Goal: Navigation & Orientation: Understand site structure

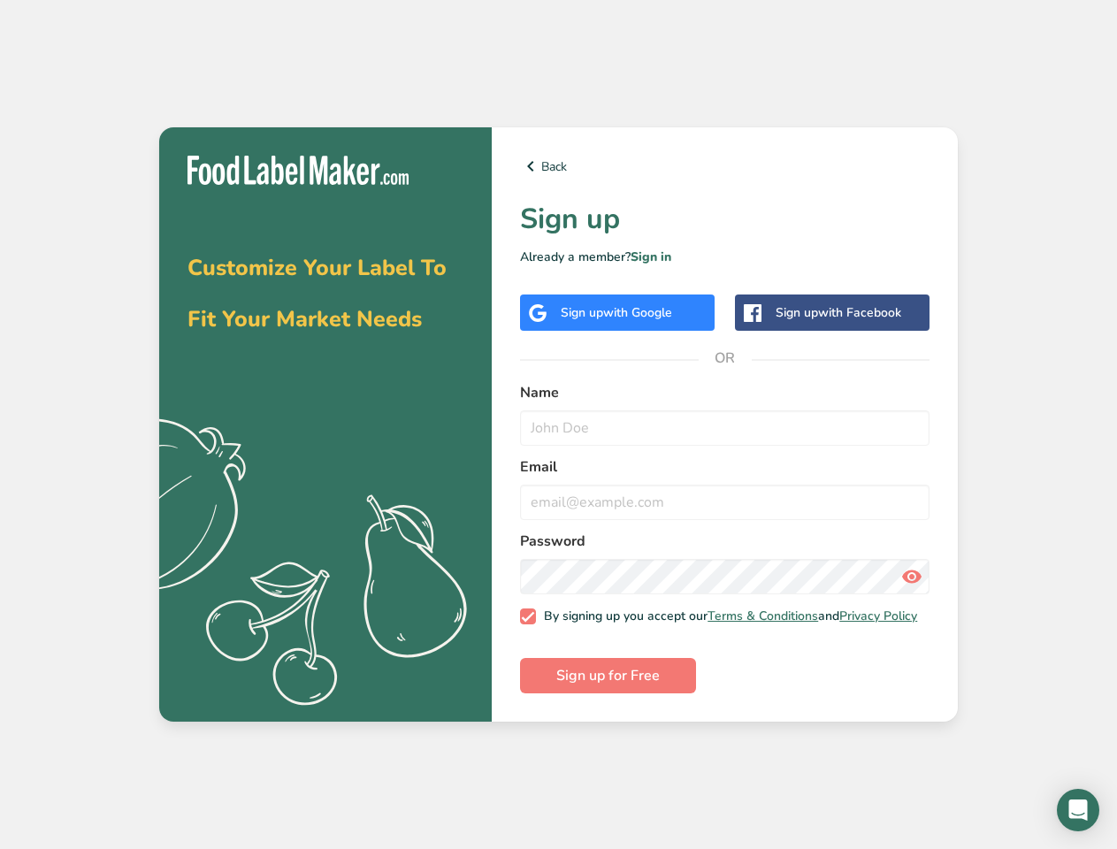
click at [725, 162] on link "Back" at bounding box center [725, 166] width 410 height 21
click at [618, 308] on span "with Google" at bounding box center [637, 312] width 69 height 17
click at [833, 308] on span "with Facebook" at bounding box center [859, 312] width 83 height 17
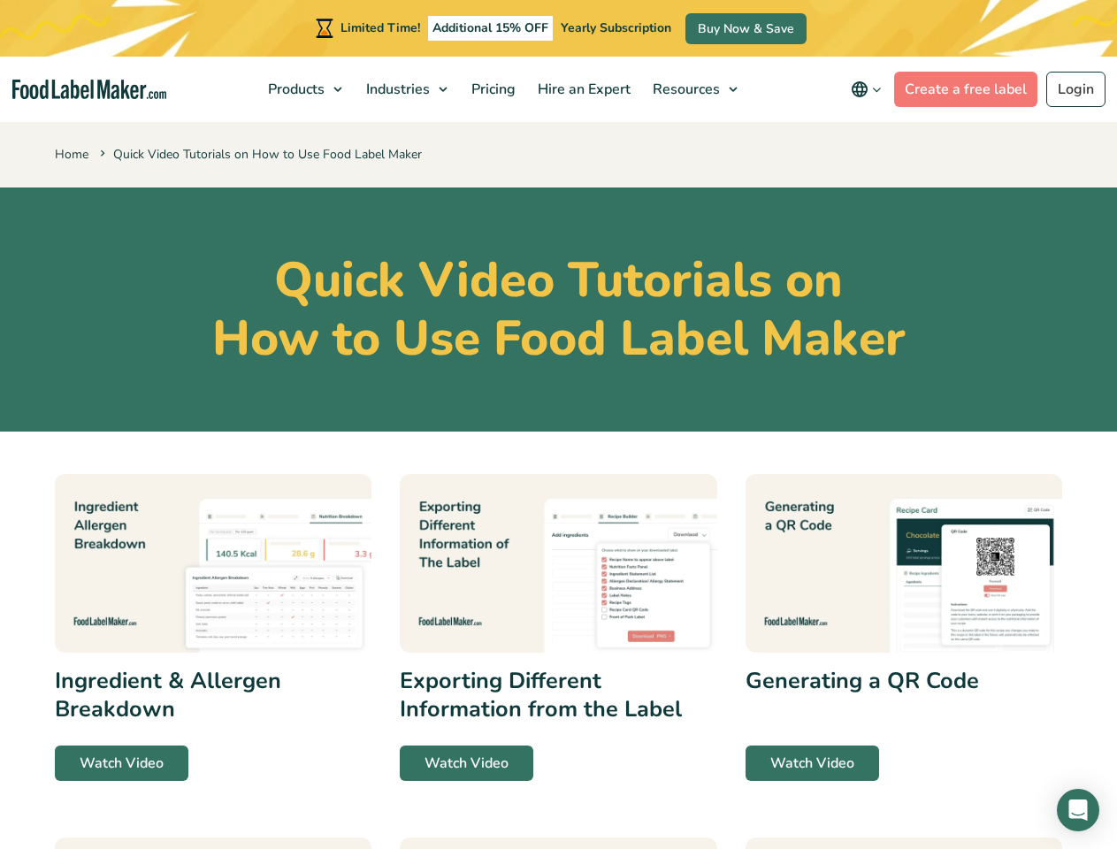
click at [558, 425] on section "Quick Video Tutorials on How to Use Food Label Maker" at bounding box center [558, 310] width 1117 height 244
click at [307, 89] on span "Products" at bounding box center [295, 89] width 64 height 19
click at [409, 89] on span "Industries" at bounding box center [396, 89] width 71 height 19
